Goal: Feedback & Contribution: Submit feedback/report problem

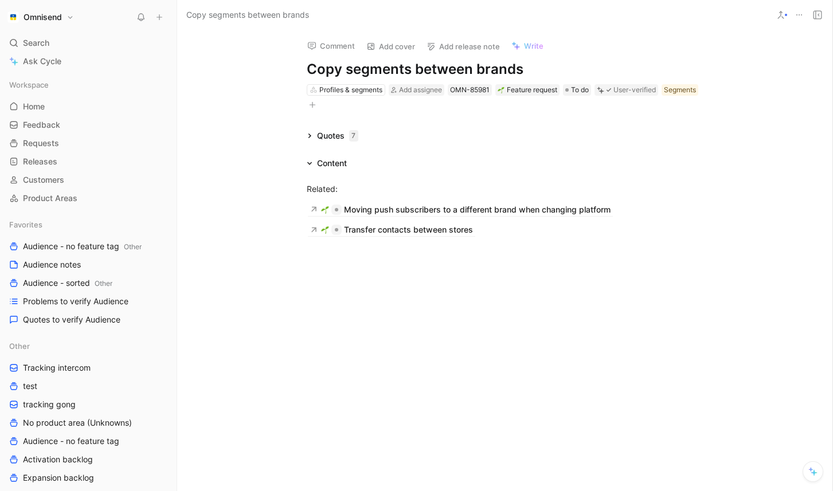
click at [401, 317] on div at bounding box center [504, 321] width 655 height 147
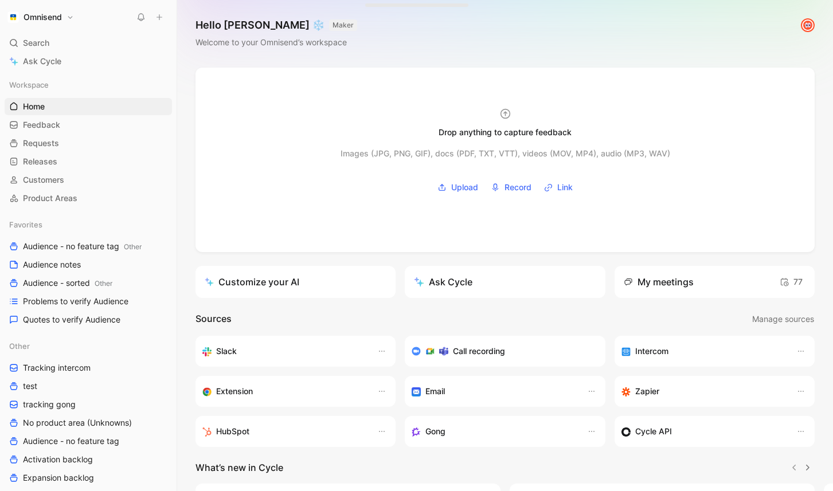
scroll to position [3, 0]
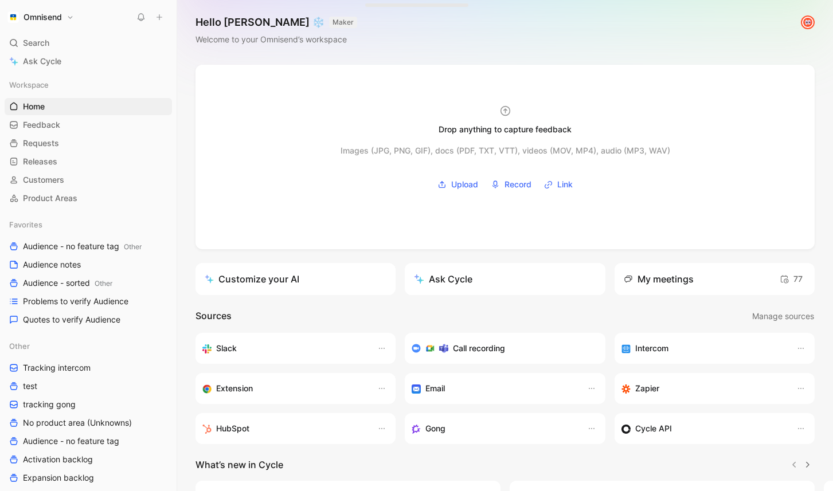
click at [159, 18] on icon at bounding box center [159, 17] width 8 height 8
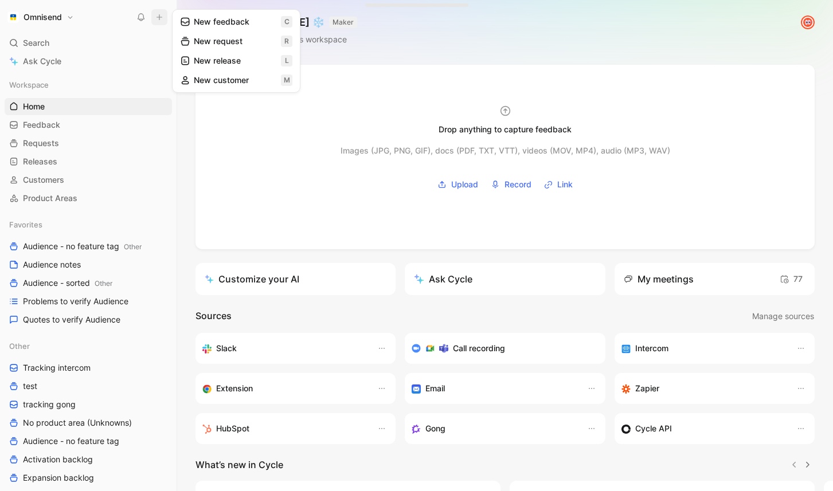
click at [237, 23] on button "New feedback c" at bounding box center [236, 21] width 123 height 19
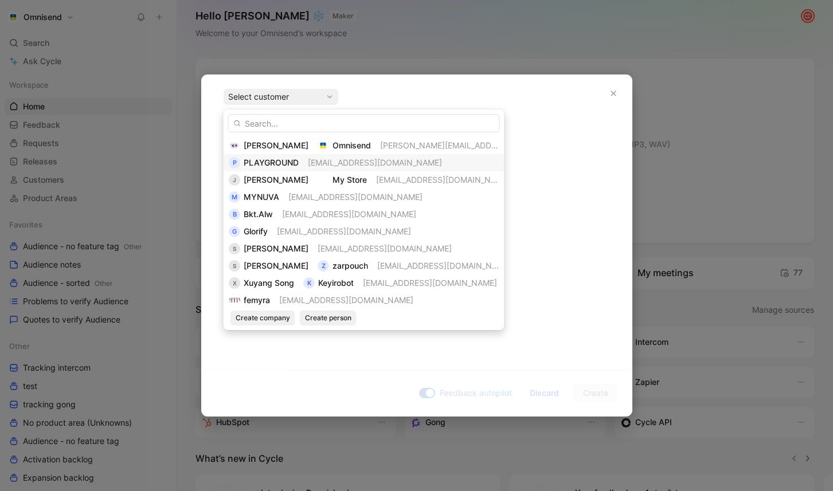
scroll to position [7, 0]
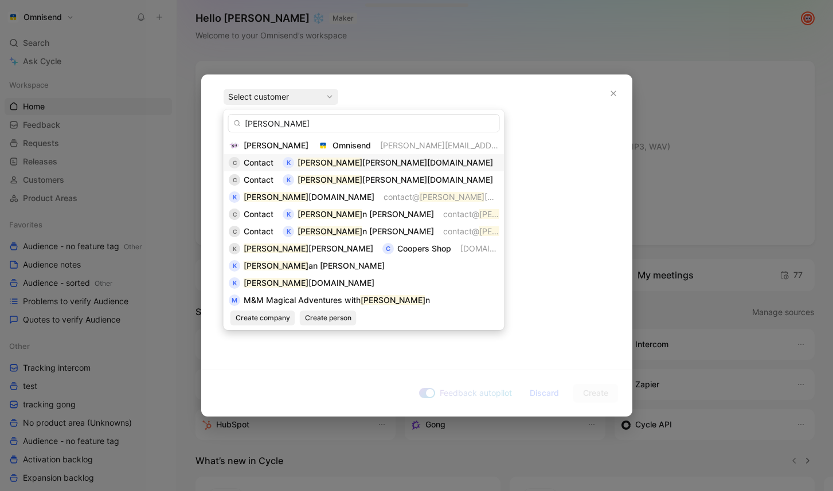
type input "[PERSON_NAME]"
click at [502, 162] on span "[EMAIL_ADDRESS][DOMAIN_NAME]" at bounding box center [569, 163] width 134 height 10
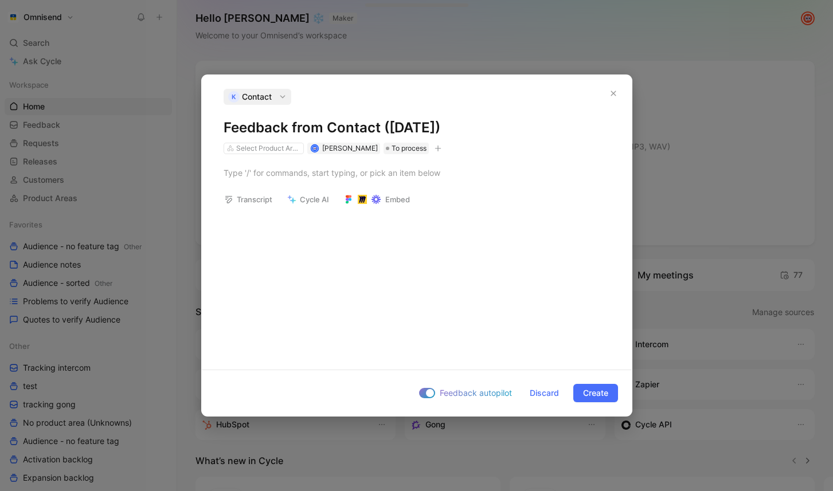
drag, startPoint x: 510, startPoint y: 128, endPoint x: 225, endPoint y: 124, distance: 285.0
click at [225, 124] on h1 "Feedback from Contact ([DATE])" at bounding box center [417, 128] width 386 height 18
click at [510, 123] on h1 "Feedback from Contact ([DATE])" at bounding box center [417, 128] width 386 height 18
drag, startPoint x: 506, startPoint y: 127, endPoint x: 292, endPoint y: 122, distance: 213.3
click at [292, 122] on h1 "Feedback from Contact ([DATE])" at bounding box center [417, 128] width 386 height 18
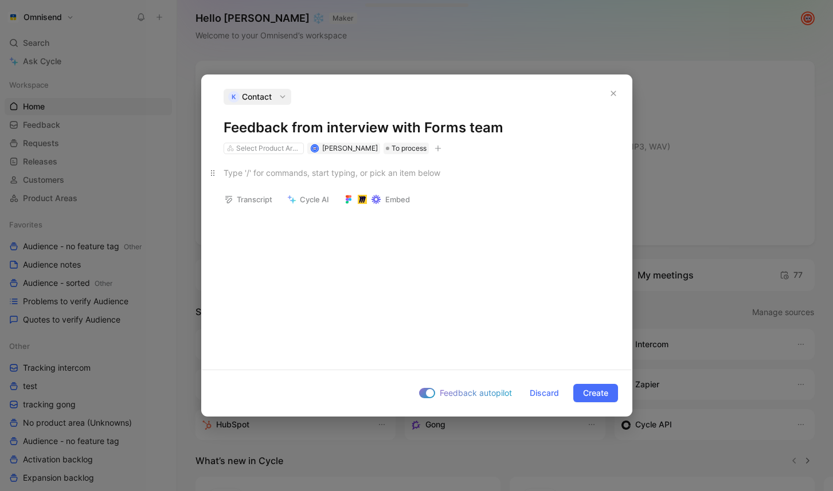
click at [375, 176] on div at bounding box center [417, 173] width 386 height 12
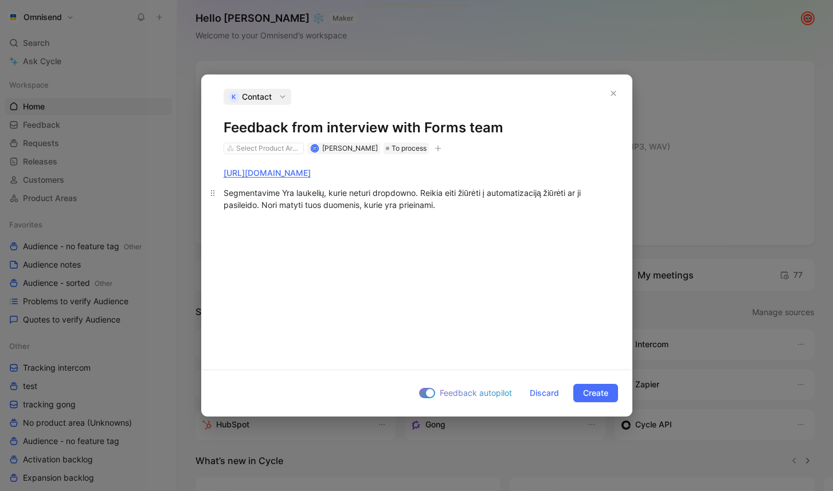
click at [285, 191] on div "Segmentavime Yra laukelių, kurie neturi dropdowno. Reikia eiti žiūrėti į automa…" at bounding box center [417, 199] width 386 height 24
click at [421, 393] on div at bounding box center [427, 393] width 16 height 10
click at [0, 0] on input "Feedback autopilot" at bounding box center [0, 0] width 0 height 0
click at [251, 141] on div "K Contact Feedback from interview with Forms team Select Product Areas [PERSON_…" at bounding box center [417, 121] width 386 height 65
click at [252, 147] on div "Select Product Areas" at bounding box center [268, 148] width 64 height 11
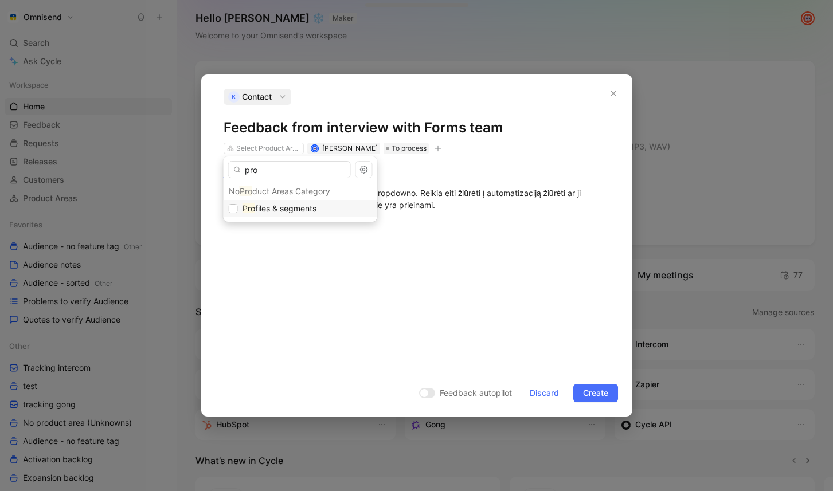
type input "pro"
click at [282, 202] on span "Pro files & segments" at bounding box center [280, 209] width 74 height 14
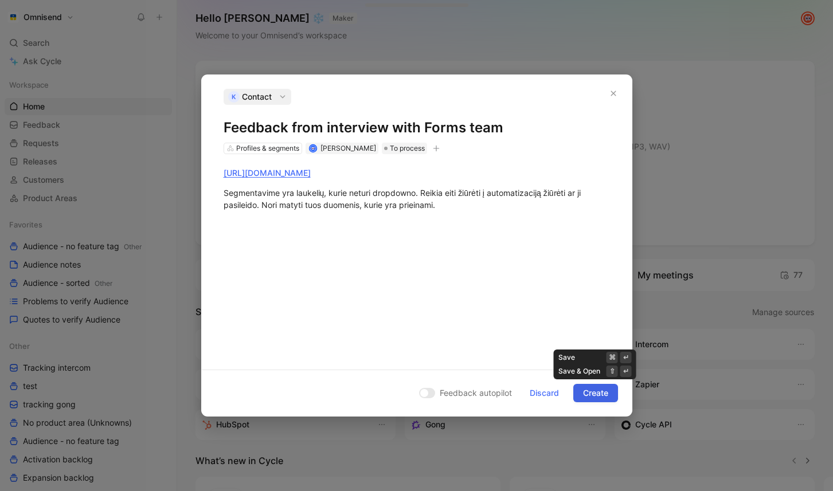
click at [605, 394] on span "Create" at bounding box center [595, 393] width 25 height 14
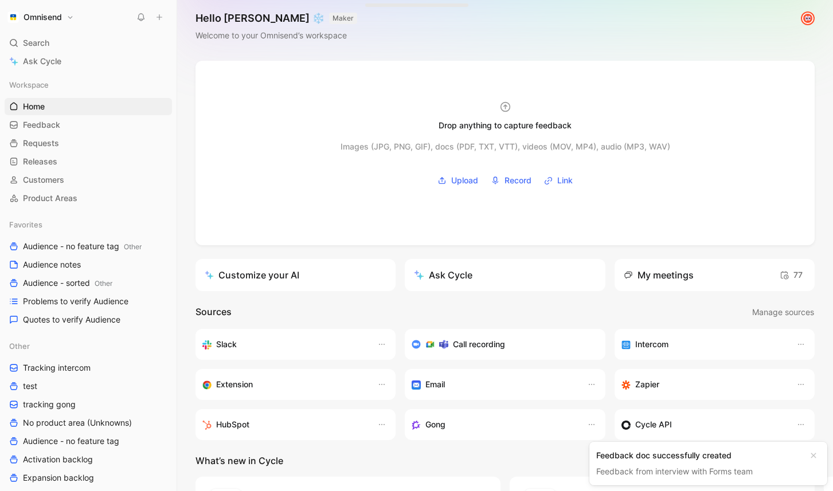
click at [717, 457] on div "Feedback doc successfully created" at bounding box center [699, 456] width 206 height 14
click at [752, 472] on link "Feedback from interview with Forms team" at bounding box center [674, 472] width 157 height 10
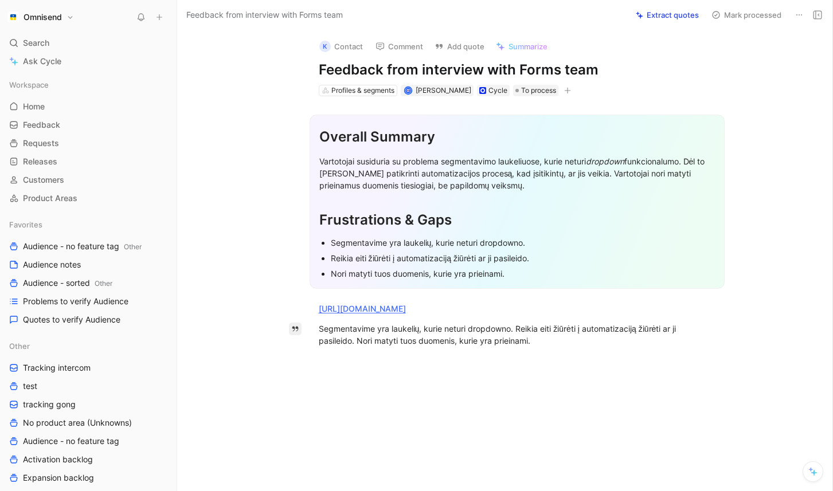
drag, startPoint x: 548, startPoint y: 345, endPoint x: 288, endPoint y: 325, distance: 260.5
click at [288, 325] on div "Quote A Overall Summary Vartotojai susiduria su problema segmentavimo laukeliuo…" at bounding box center [516, 301] width 631 height 410
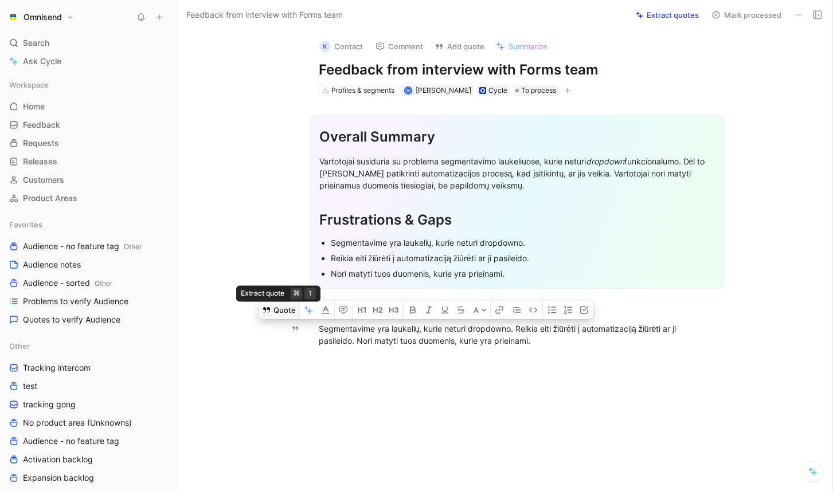
click at [294, 311] on button "Quote" at bounding box center [279, 310] width 41 height 18
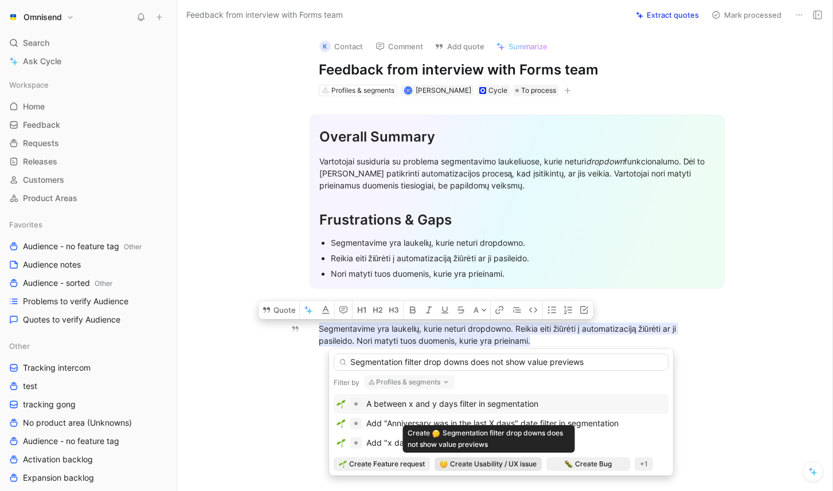
type input "Segmentation filter drop downs does not show value previews"
click at [487, 463] on span "Create Usability / UX issue" at bounding box center [493, 464] width 87 height 11
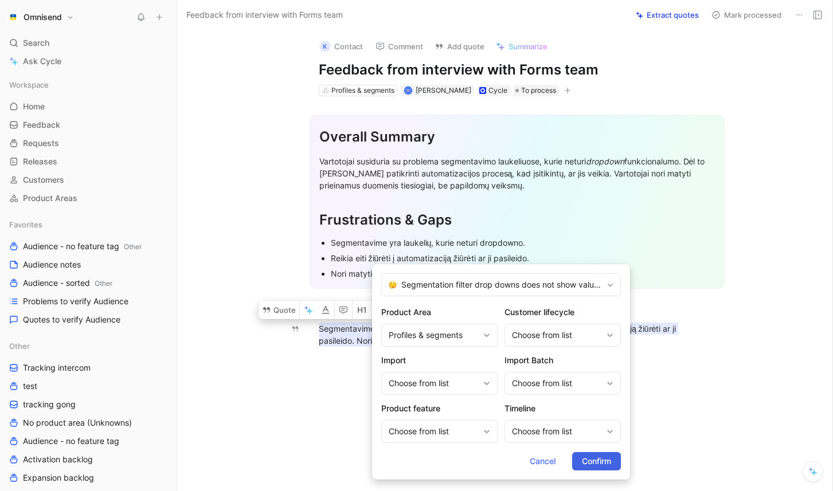
click at [613, 460] on button "Confirm" at bounding box center [596, 461] width 49 height 18
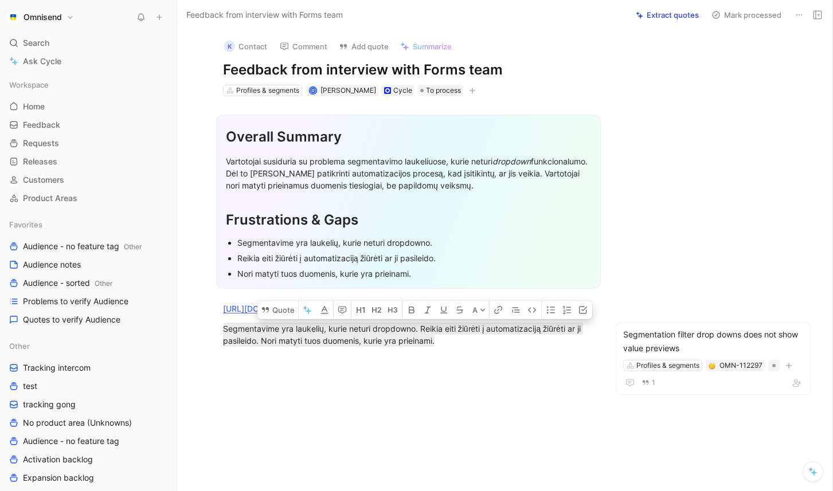
click at [474, 417] on div at bounding box center [408, 432] width 415 height 147
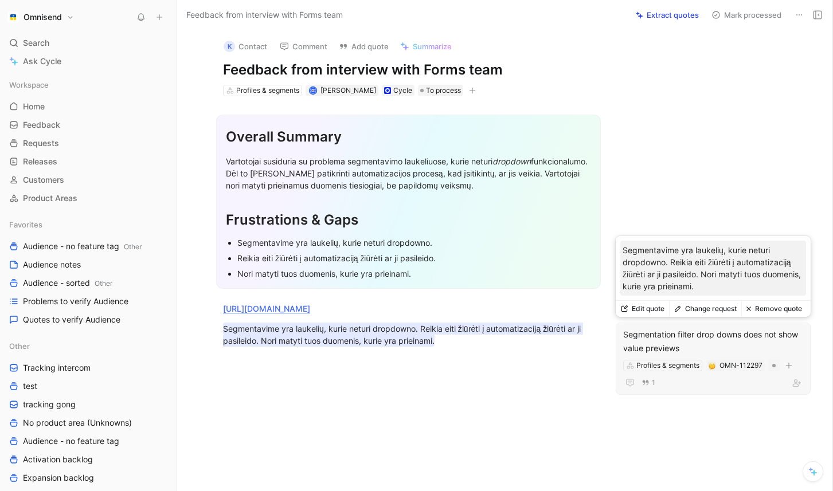
click at [725, 355] on div "Segmentation filter drop downs does not show value previews" at bounding box center [713, 342] width 180 height 28
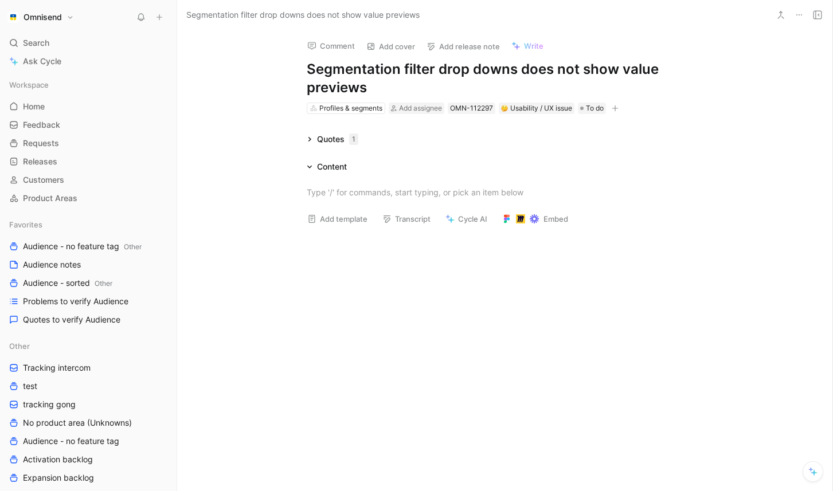
click at [310, 138] on icon at bounding box center [310, 139] width 6 height 6
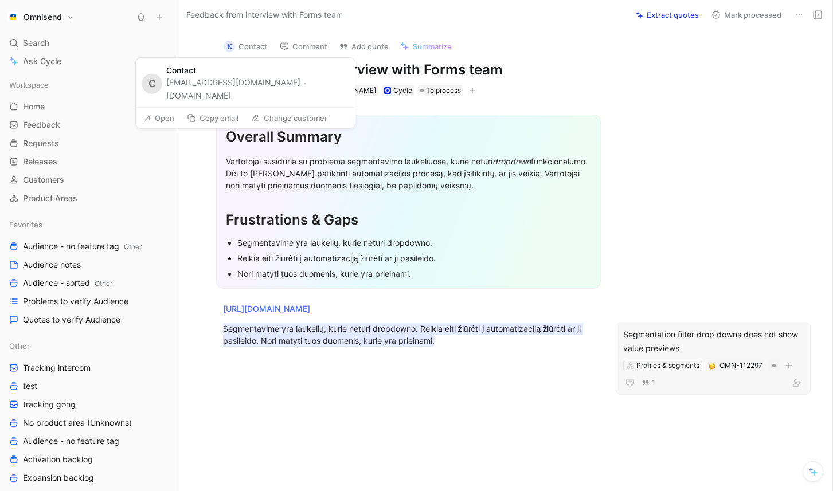
click at [259, 50] on button "K Contact" at bounding box center [245, 46] width 54 height 17
click at [163, 118] on button "Open" at bounding box center [158, 118] width 41 height 16
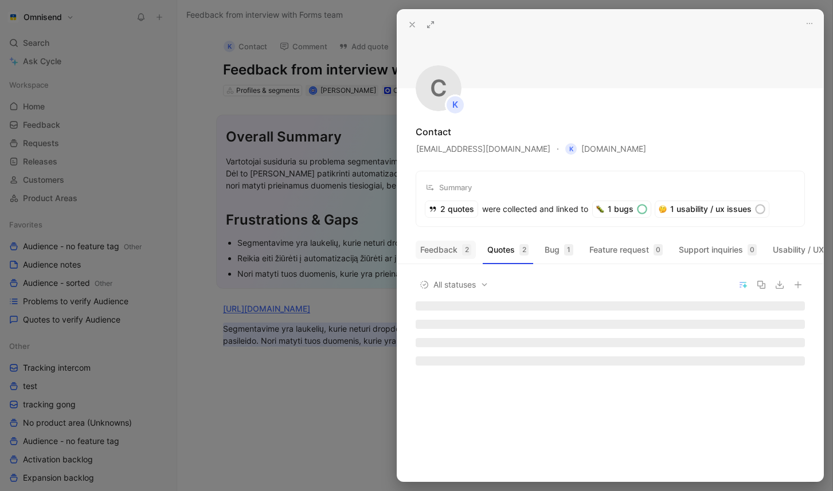
click at [447, 250] on button "Feedback 2" at bounding box center [446, 250] width 60 height 18
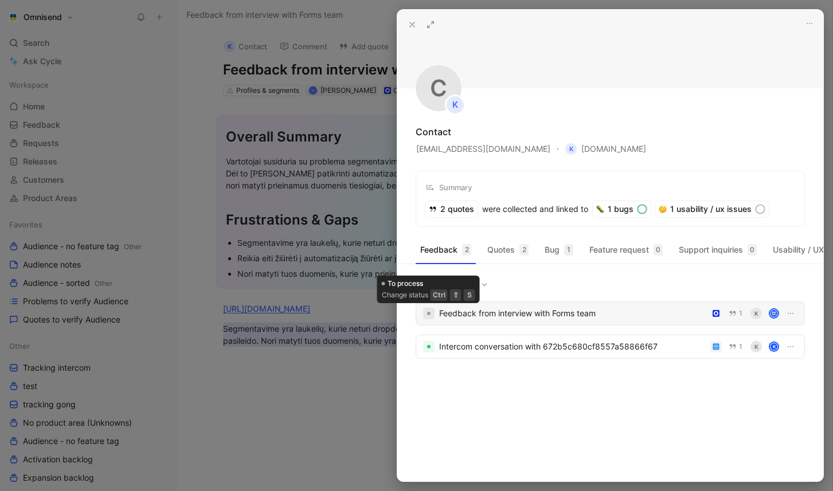
click at [427, 316] on div at bounding box center [428, 313] width 11 height 11
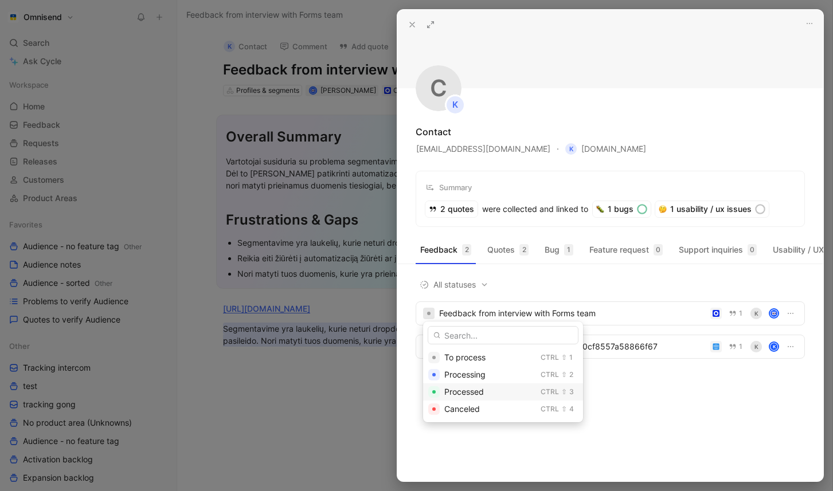
click at [496, 392] on div "Processed" at bounding box center [490, 392] width 92 height 14
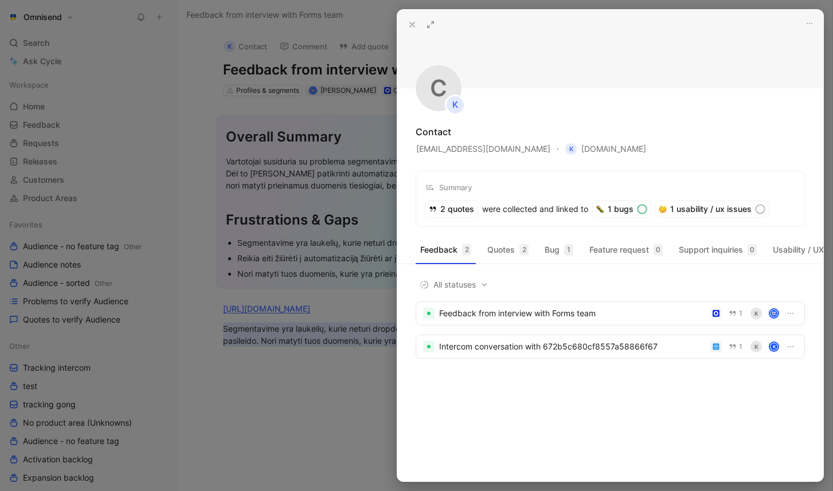
click at [644, 417] on div "Feedback 2 Quotes 2 Bug 1 Feature request 0 Support inquiries 0 Usability / UX …" at bounding box center [610, 361] width 426 height 241
click at [319, 389] on div at bounding box center [416, 245] width 833 height 491
